Goal: Task Accomplishment & Management: Complete application form

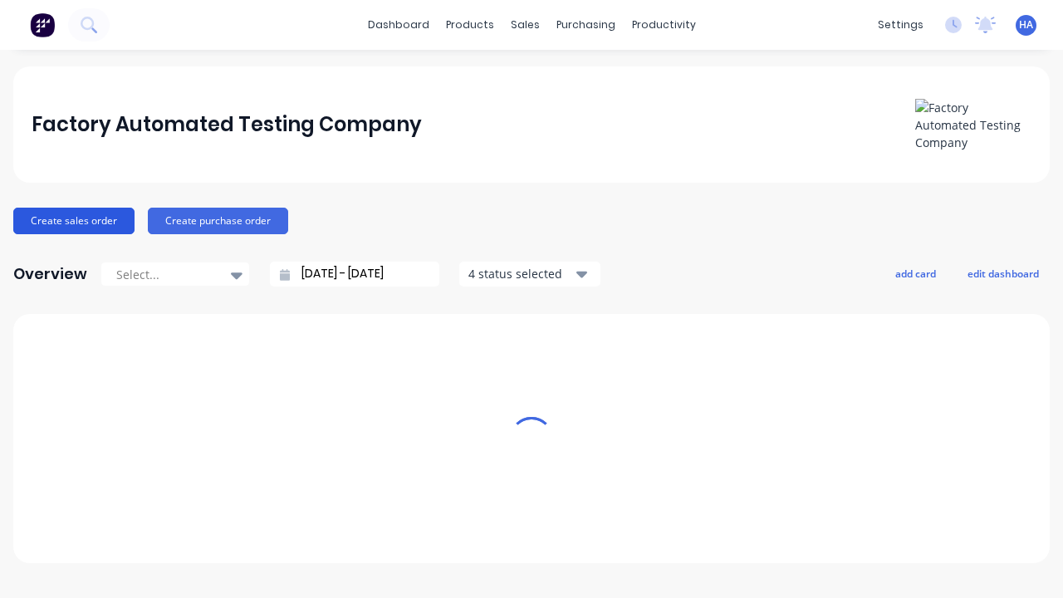
click at [72, 220] on button "Create sales order" at bounding box center [73, 221] width 121 height 27
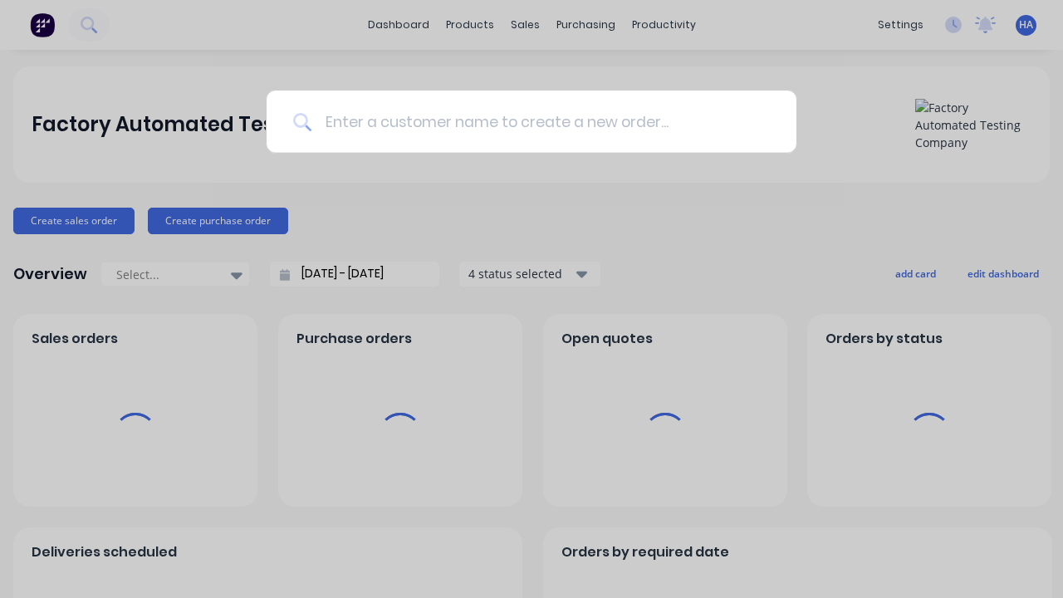
click at [540, 121] on input at bounding box center [540, 121] width 458 height 62
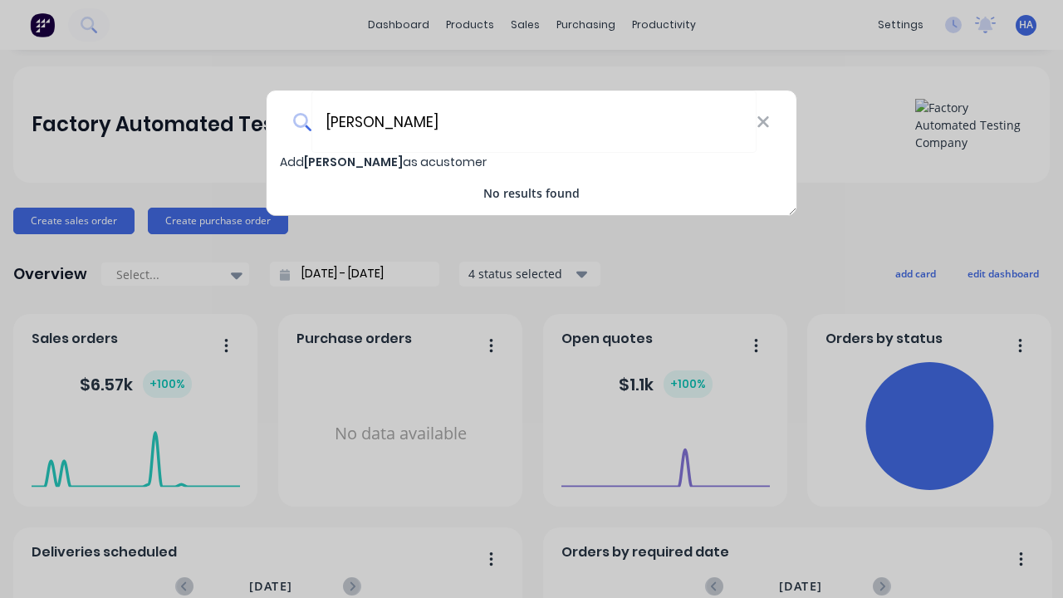
type input "[PERSON_NAME]"
click at [292, 162] on span "Add [PERSON_NAME] as a customer" at bounding box center [383, 162] width 207 height 17
select select "AU"
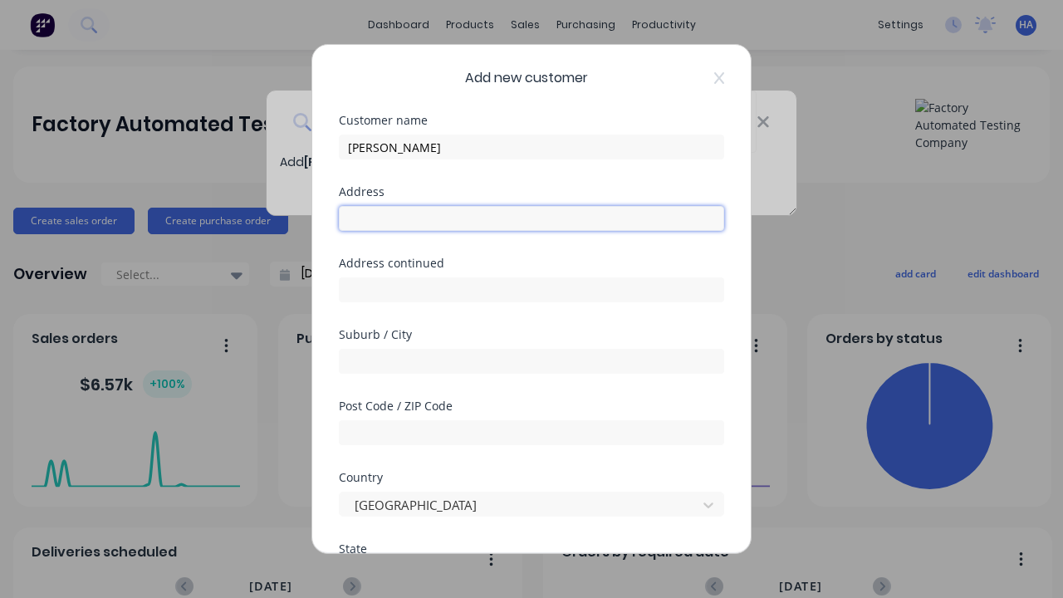
click at [531, 218] on input "text" at bounding box center [531, 218] width 385 height 25
type input "1986 Arefo Drive"
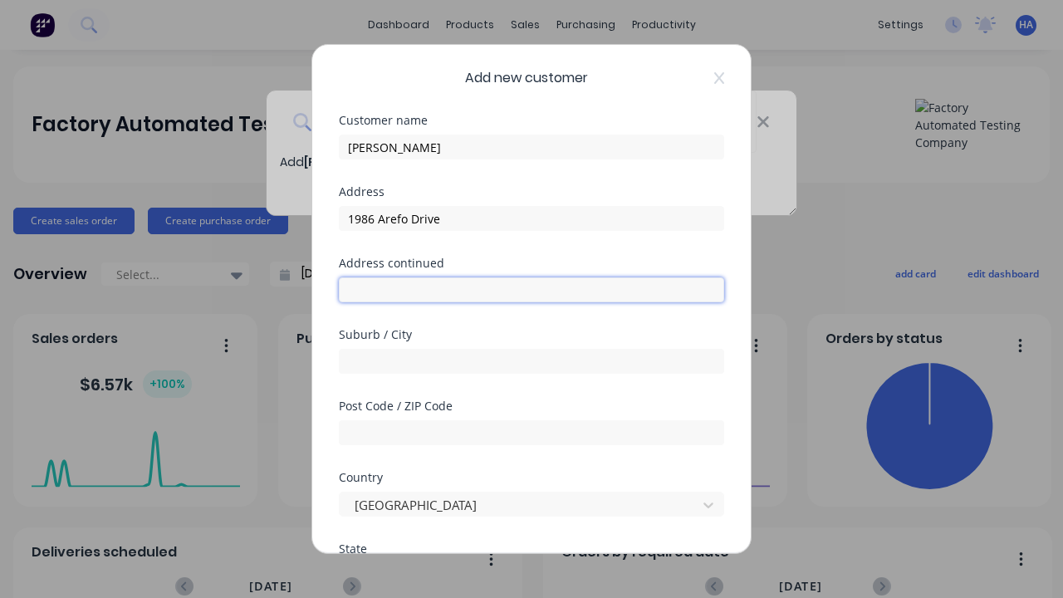
click at [531, 290] on input "text" at bounding box center [531, 289] width 385 height 25
type input "1226 Widju Extension"
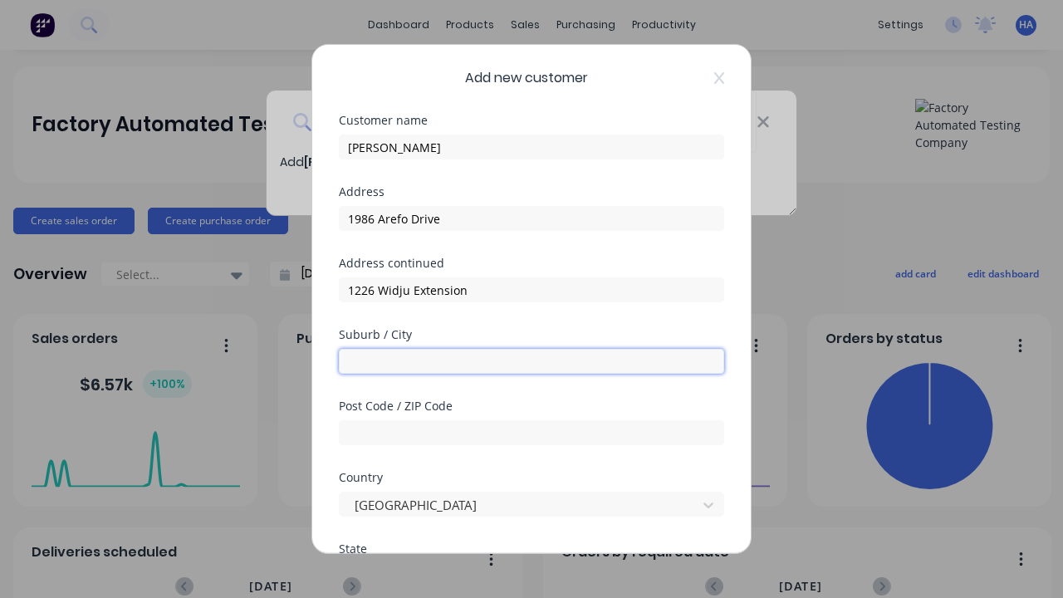
click at [531, 361] on input "text" at bounding box center [531, 361] width 385 height 25
type input "Pugrimoc"
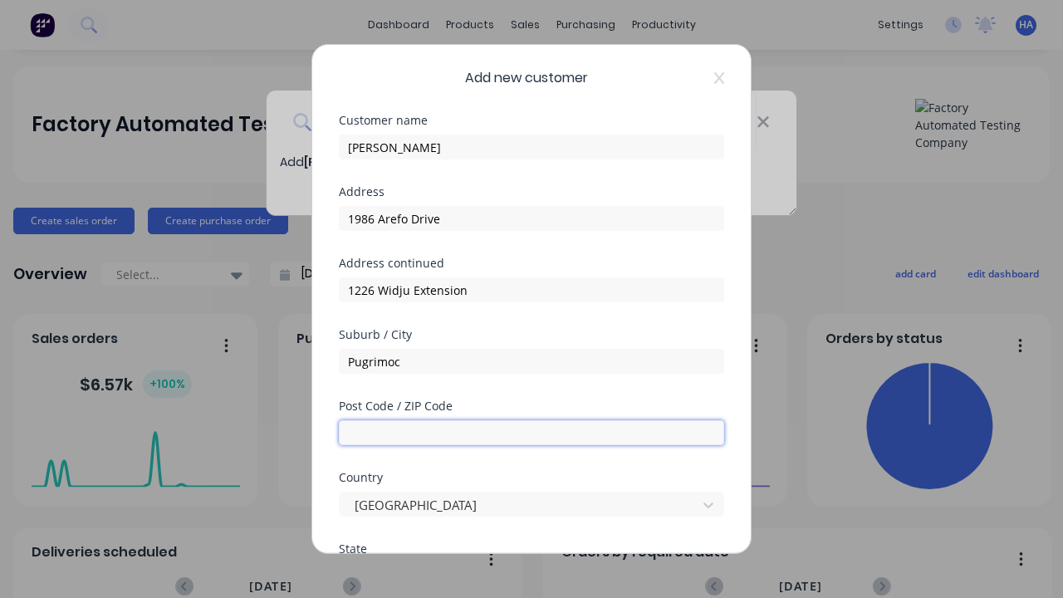
click at [531, 433] on input "text" at bounding box center [531, 432] width 385 height 25
type input "4120"
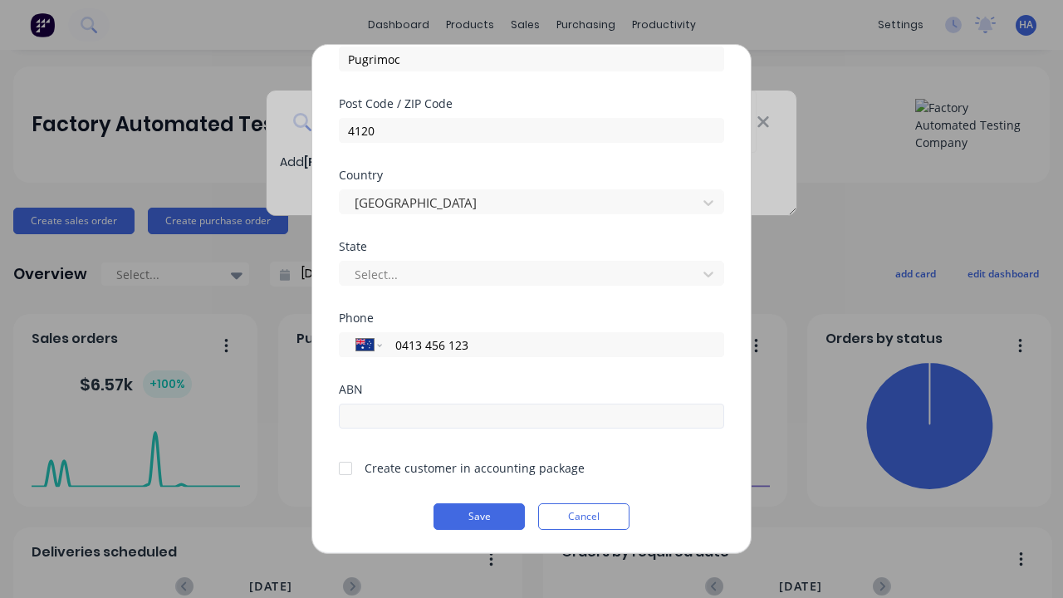
type input "0413 456 123"
click at [531, 416] on input "text" at bounding box center [531, 415] width 385 height 25
type input "12341234"
click at [479, 516] on button "Save" at bounding box center [478, 516] width 91 height 27
